Goal: Information Seeking & Learning: Check status

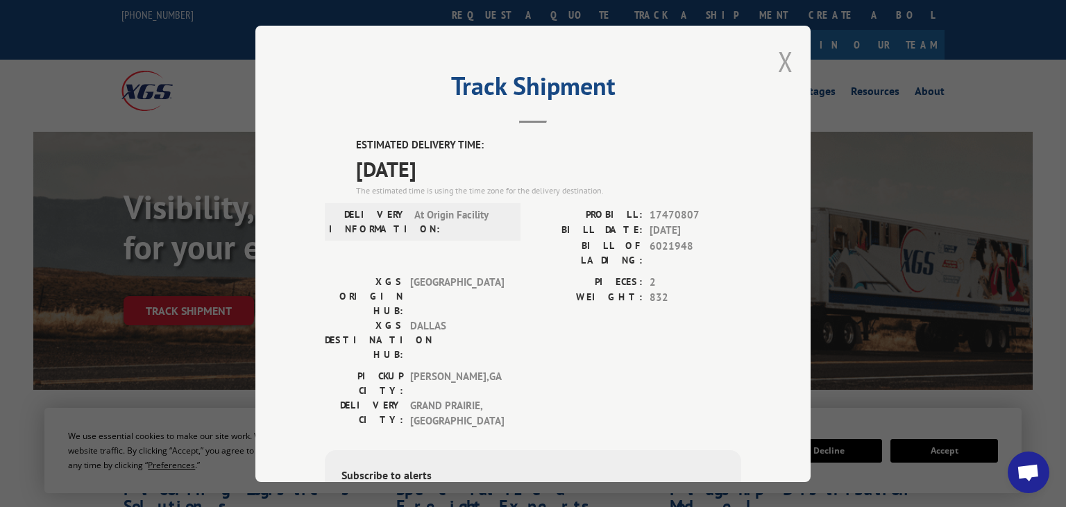
click at [783, 57] on button "Close modal" at bounding box center [785, 61] width 15 height 37
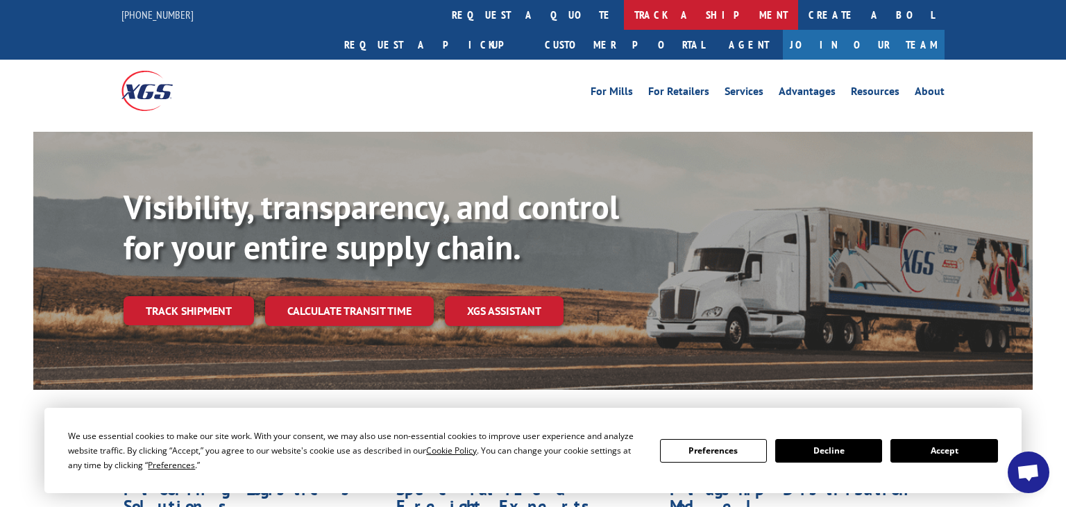
click at [624, 10] on link "track a shipment" at bounding box center [711, 15] width 174 height 30
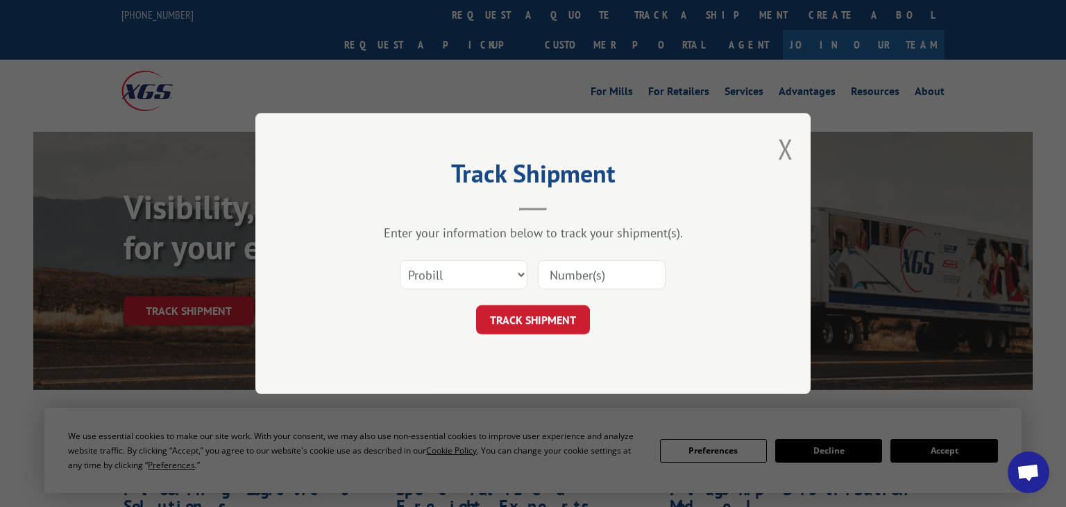
click at [593, 271] on input at bounding box center [602, 274] width 128 height 29
paste input "5973994"
type input "5973994"
click at [400, 260] on select "Select category... Probill BOL PO" at bounding box center [464, 274] width 128 height 29
select select "bol"
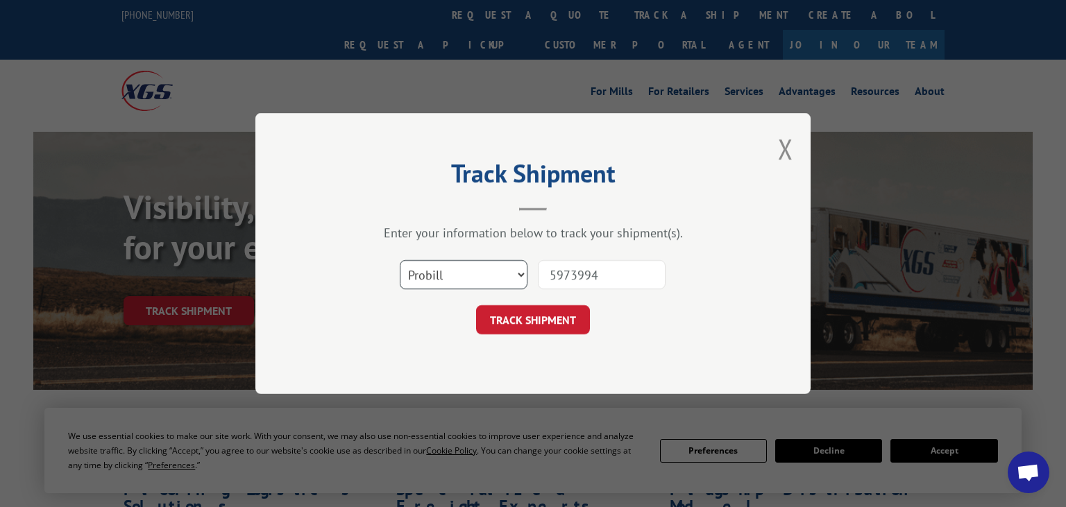
click option "BOL" at bounding box center [0, 0] width 0 height 0
click at [526, 331] on button "TRACK SHIPMENT" at bounding box center [533, 319] width 114 height 29
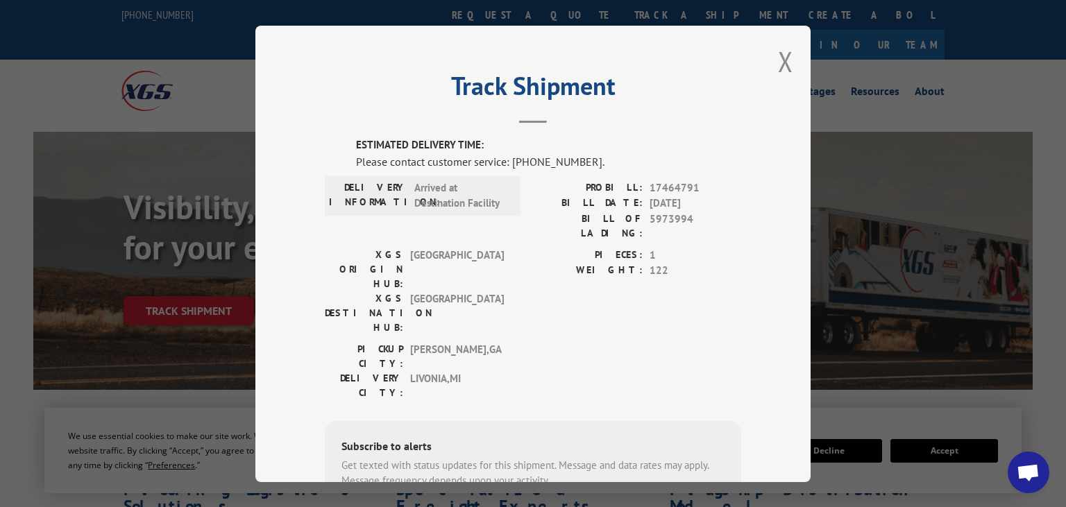
click at [794, 74] on div "Track Shipment ESTIMATED DELIVERY TIME: Please contact customer service: [PHONE…" at bounding box center [532, 254] width 555 height 457
click at [788, 66] on button "Close modal" at bounding box center [785, 61] width 15 height 37
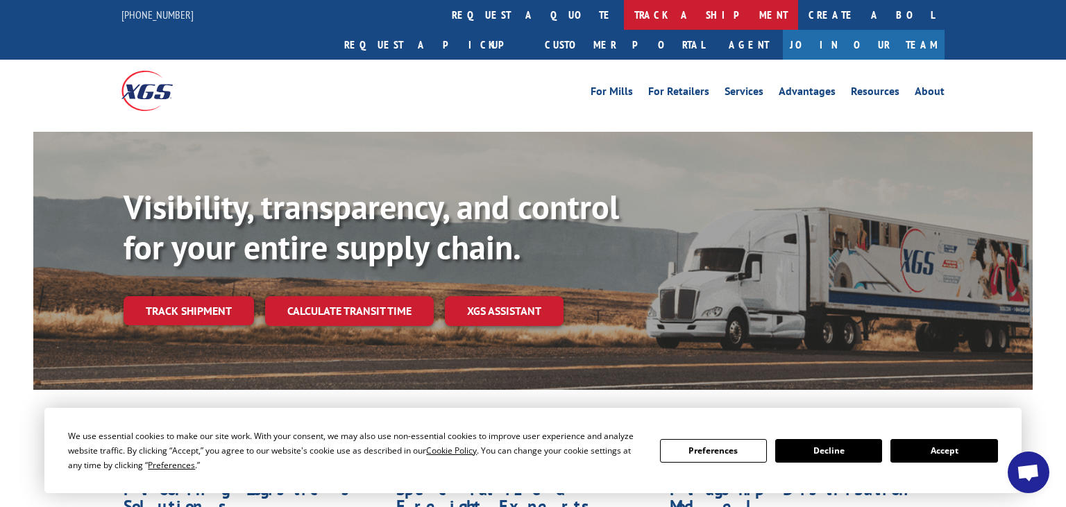
click at [624, 15] on link "track a shipment" at bounding box center [711, 15] width 174 height 30
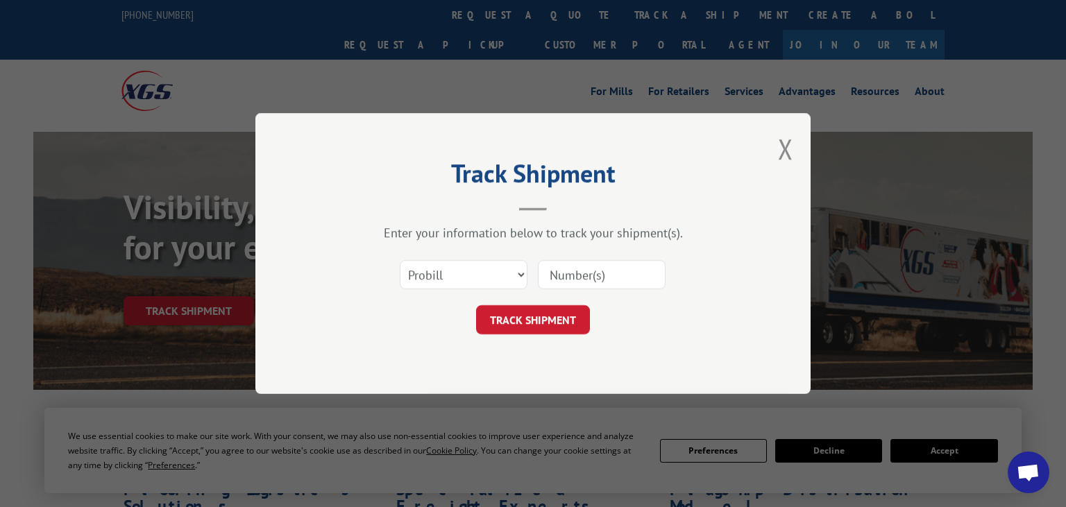
click at [605, 275] on input at bounding box center [602, 274] width 128 height 29
paste input "6014309"
type input "6014309"
click at [400, 260] on select "Select category... Probill BOL PO" at bounding box center [464, 274] width 128 height 29
select select "bol"
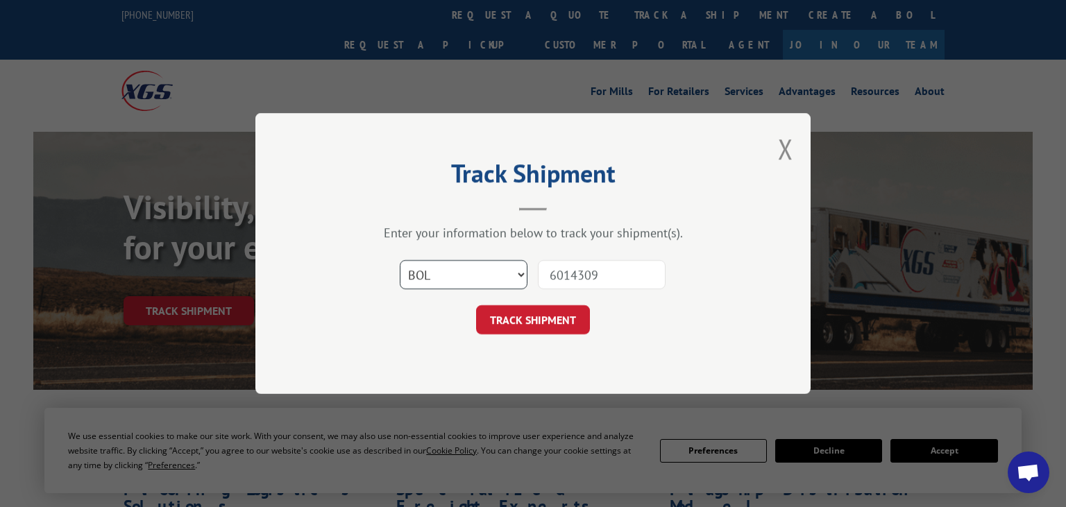
click option "BOL" at bounding box center [0, 0] width 0 height 0
click at [540, 321] on button "TRACK SHIPMENT" at bounding box center [533, 319] width 114 height 29
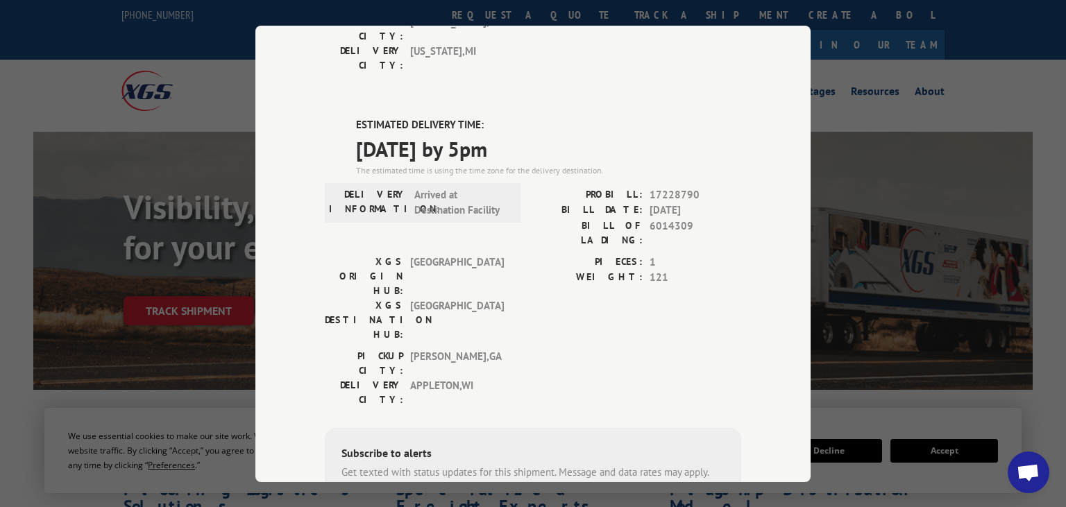
scroll to position [394, 0]
